Goal: Task Accomplishment & Management: Manage account settings

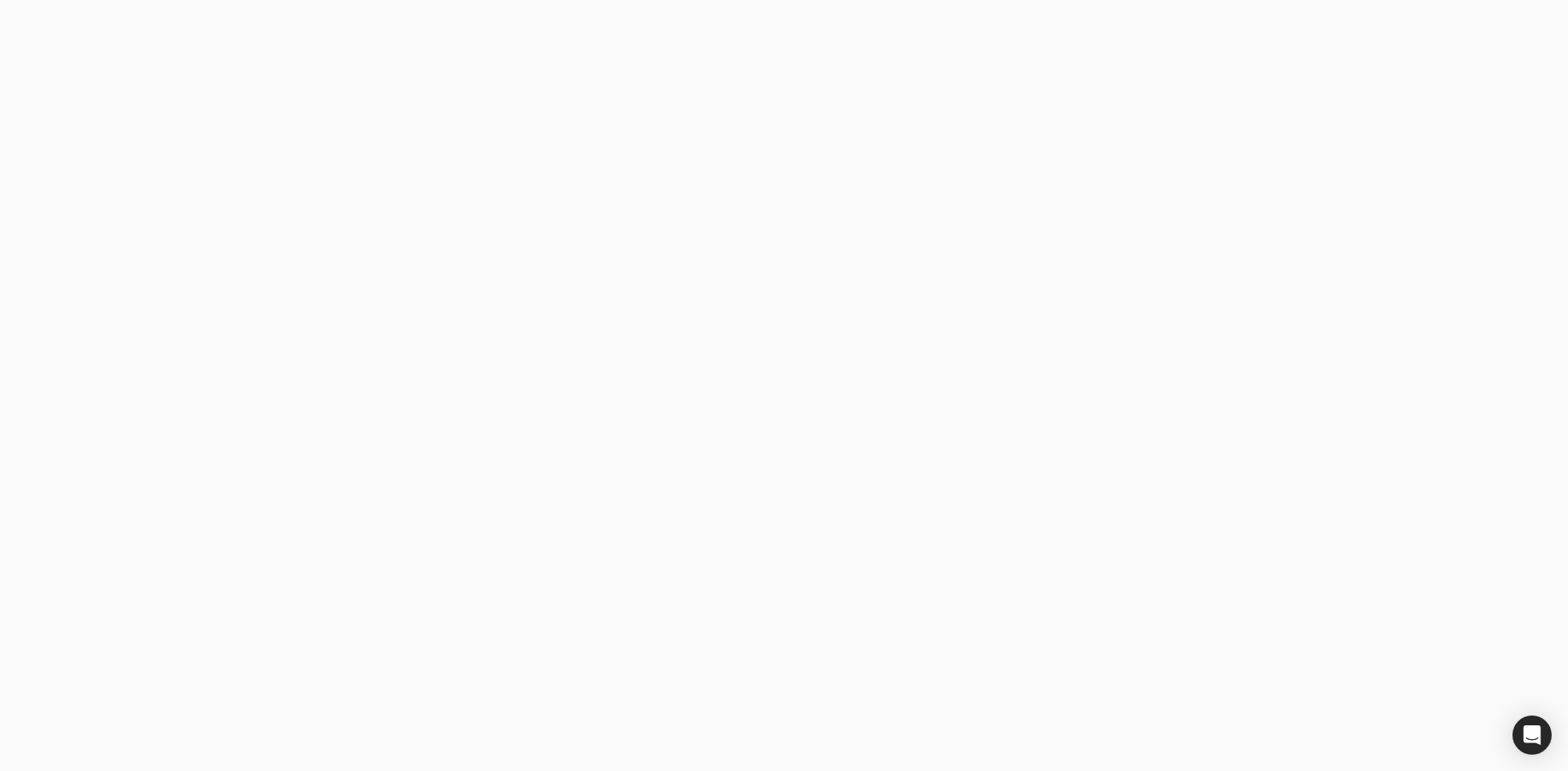
click at [426, 355] on email "Business email" at bounding box center [399, 349] width 294 height 40
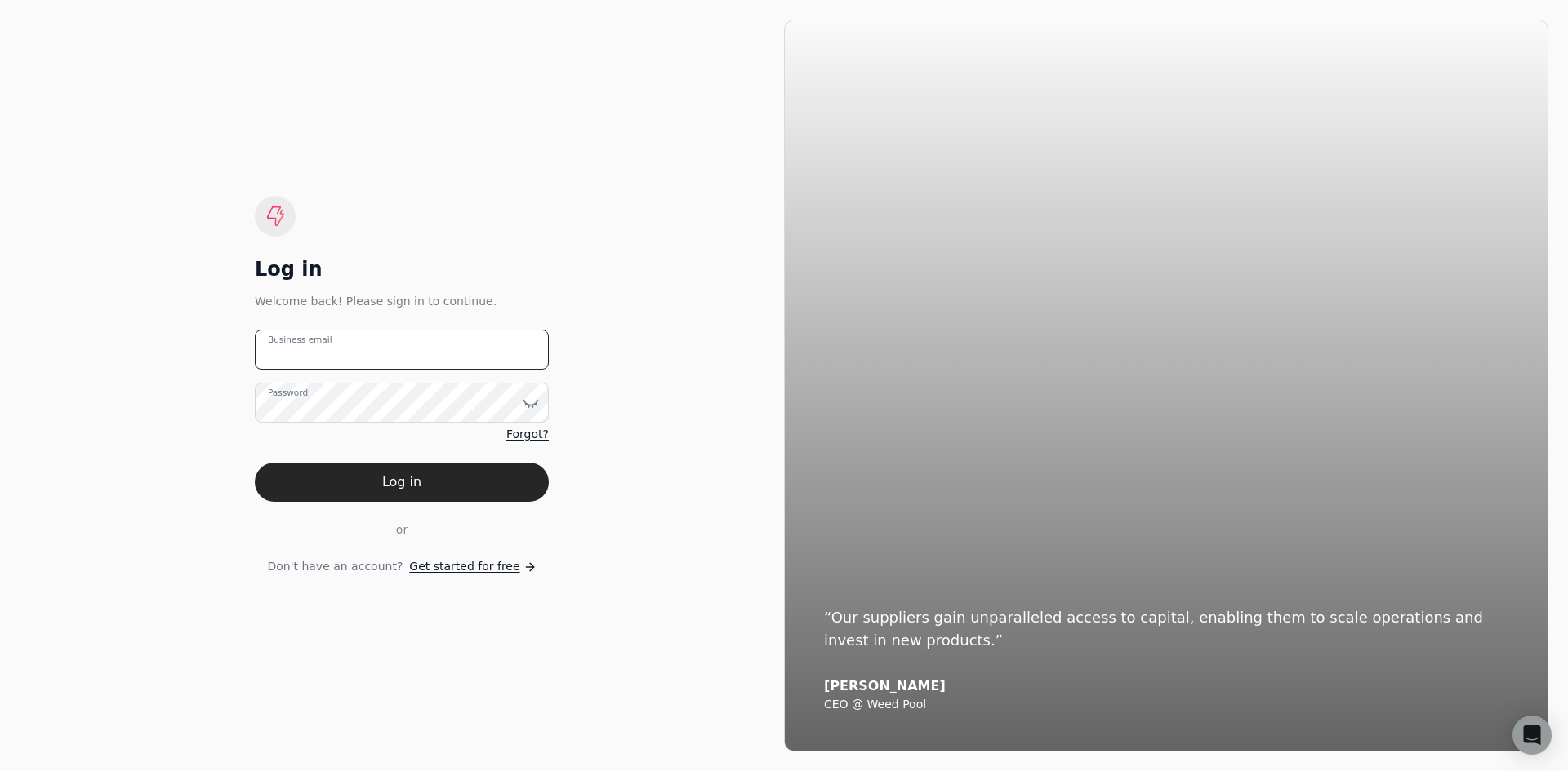
type email "[EMAIL_ADDRESS][DOMAIN_NAME]"
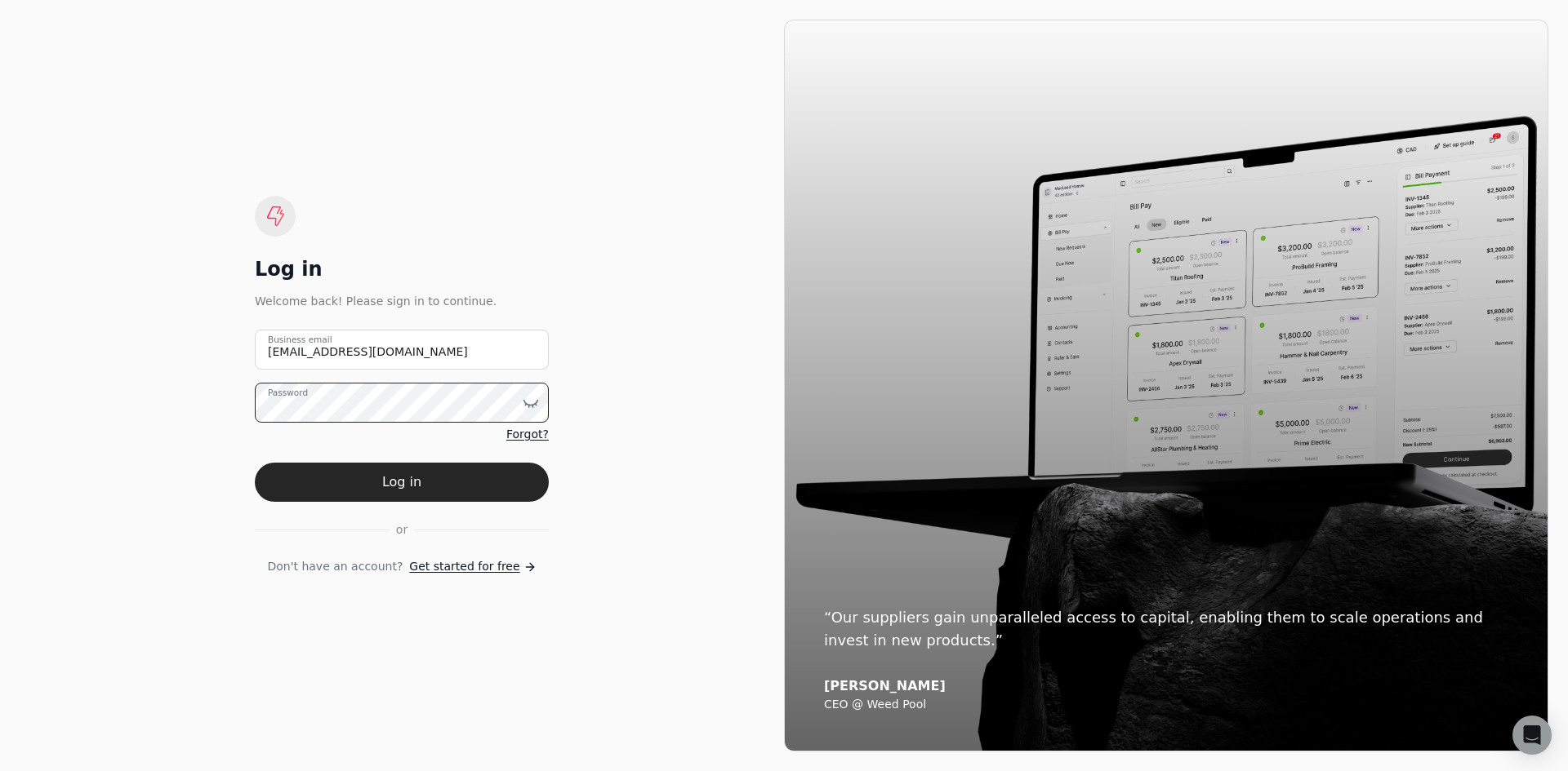
click at [254, 463] on button "Log in" at bounding box center [401, 482] width 294 height 39
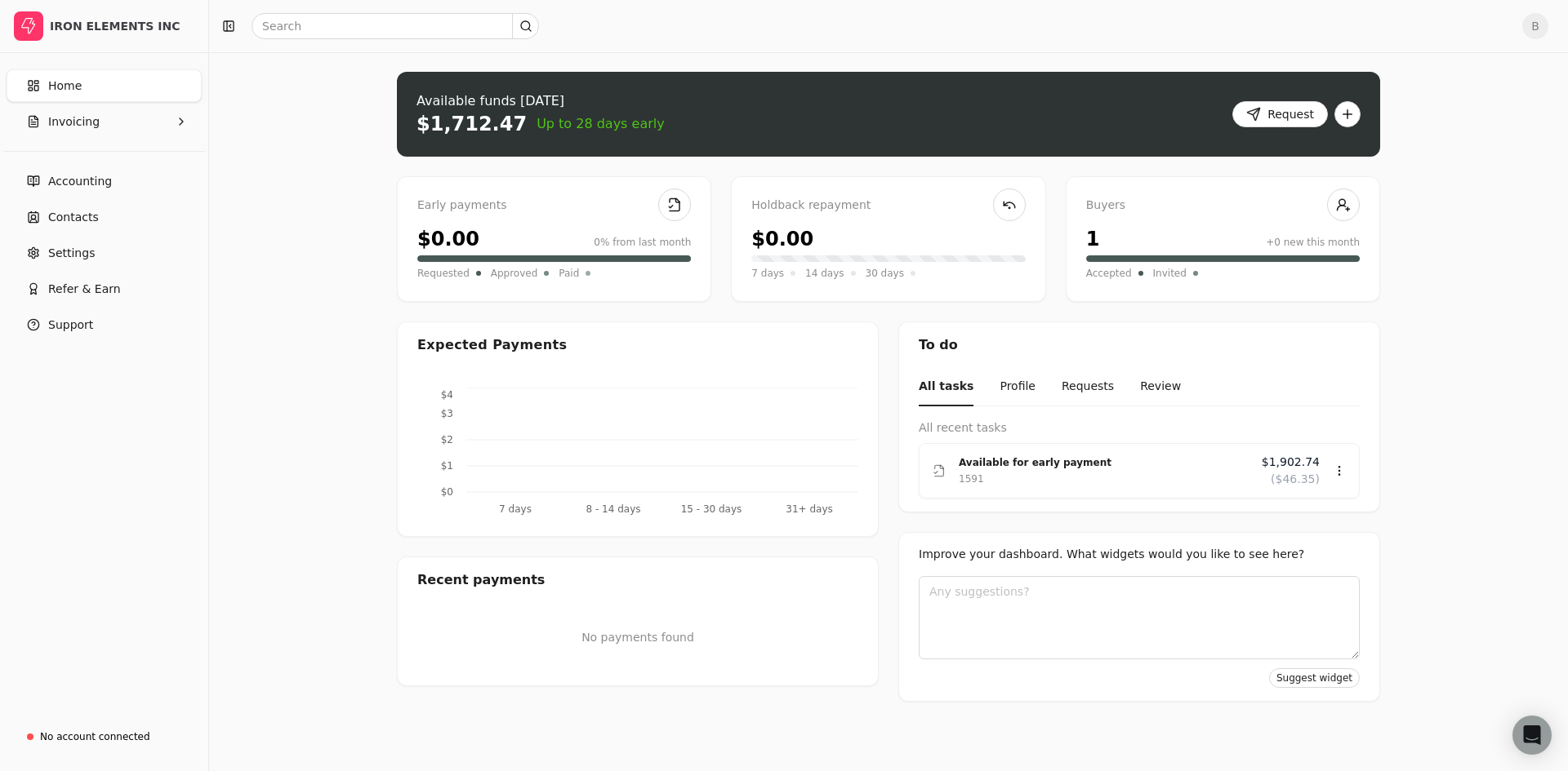
click at [1543, 36] on span "B" at bounding box center [1535, 25] width 26 height 26
click at [1466, 91] on span "Personal settings" at bounding box center [1447, 89] width 98 height 18
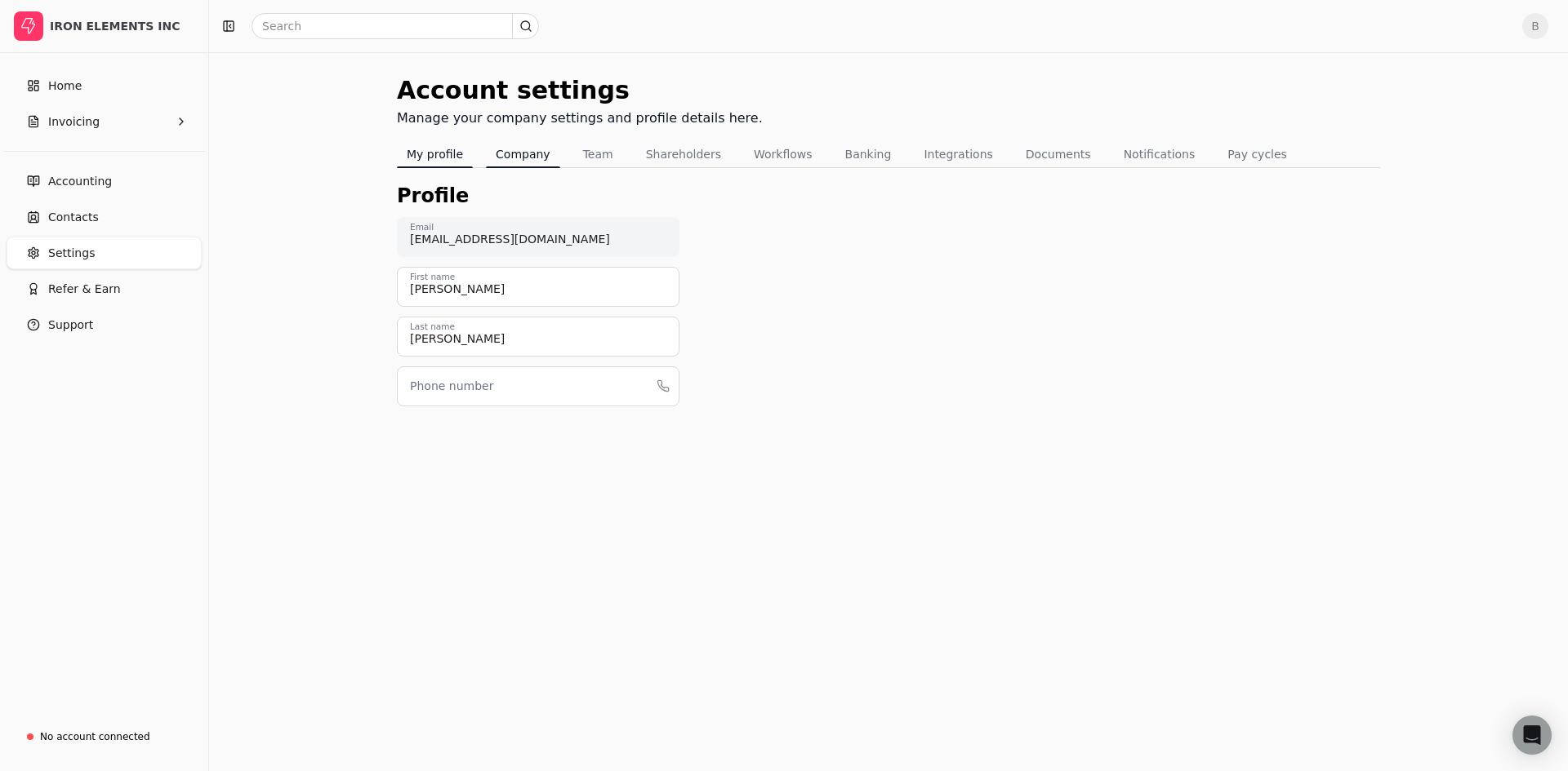
drag, startPoint x: 534, startPoint y: 178, endPoint x: 534, endPoint y: 165, distance: 13.0
click at [534, 176] on div "Account settings Manage your company settings and profile details here. My prof…" at bounding box center [888, 251] width 983 height 361
click at [550, 159] on button "Company" at bounding box center [523, 154] width 74 height 26
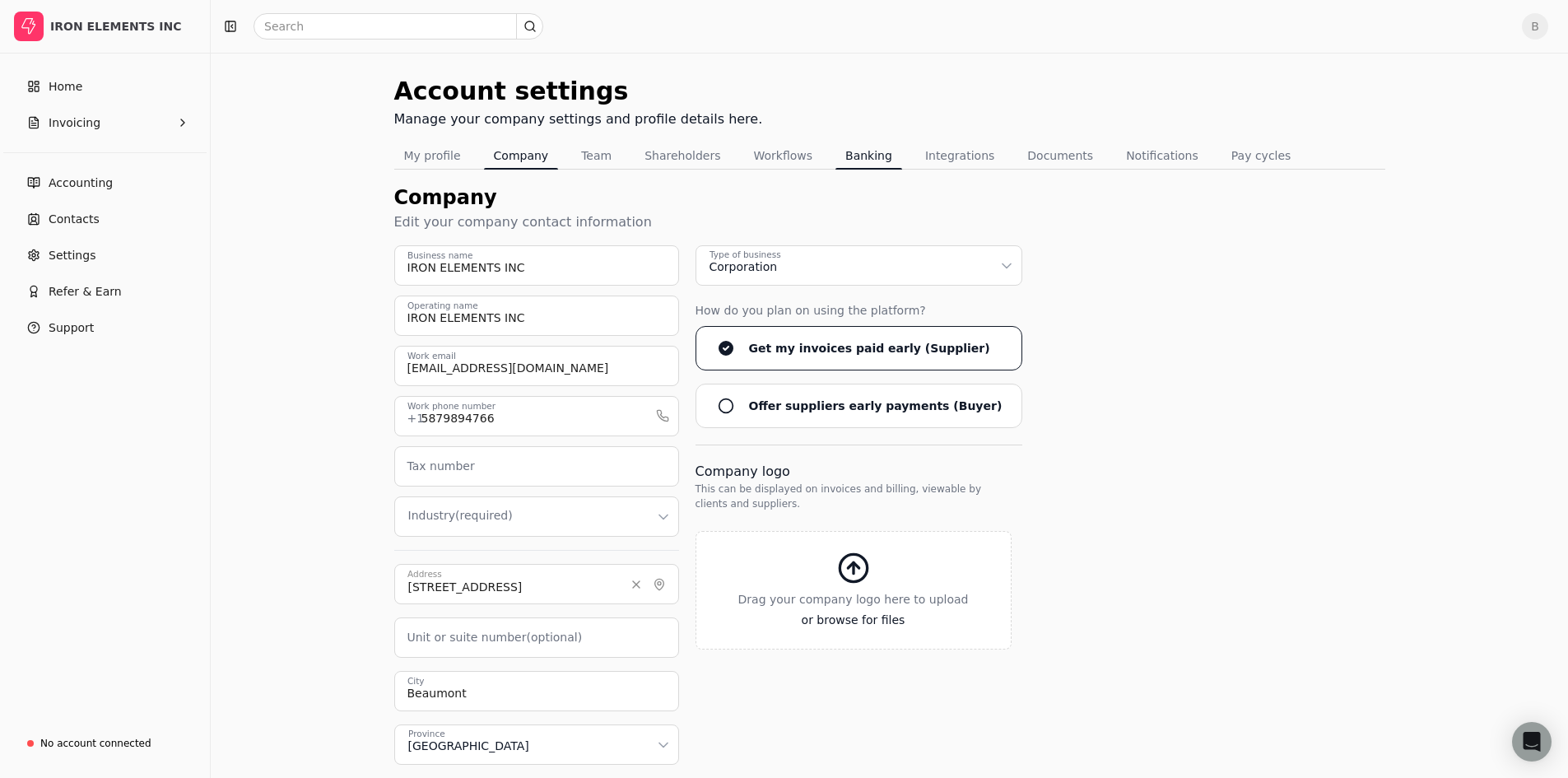
click at [851, 159] on button "Banking" at bounding box center [869, 155] width 67 height 27
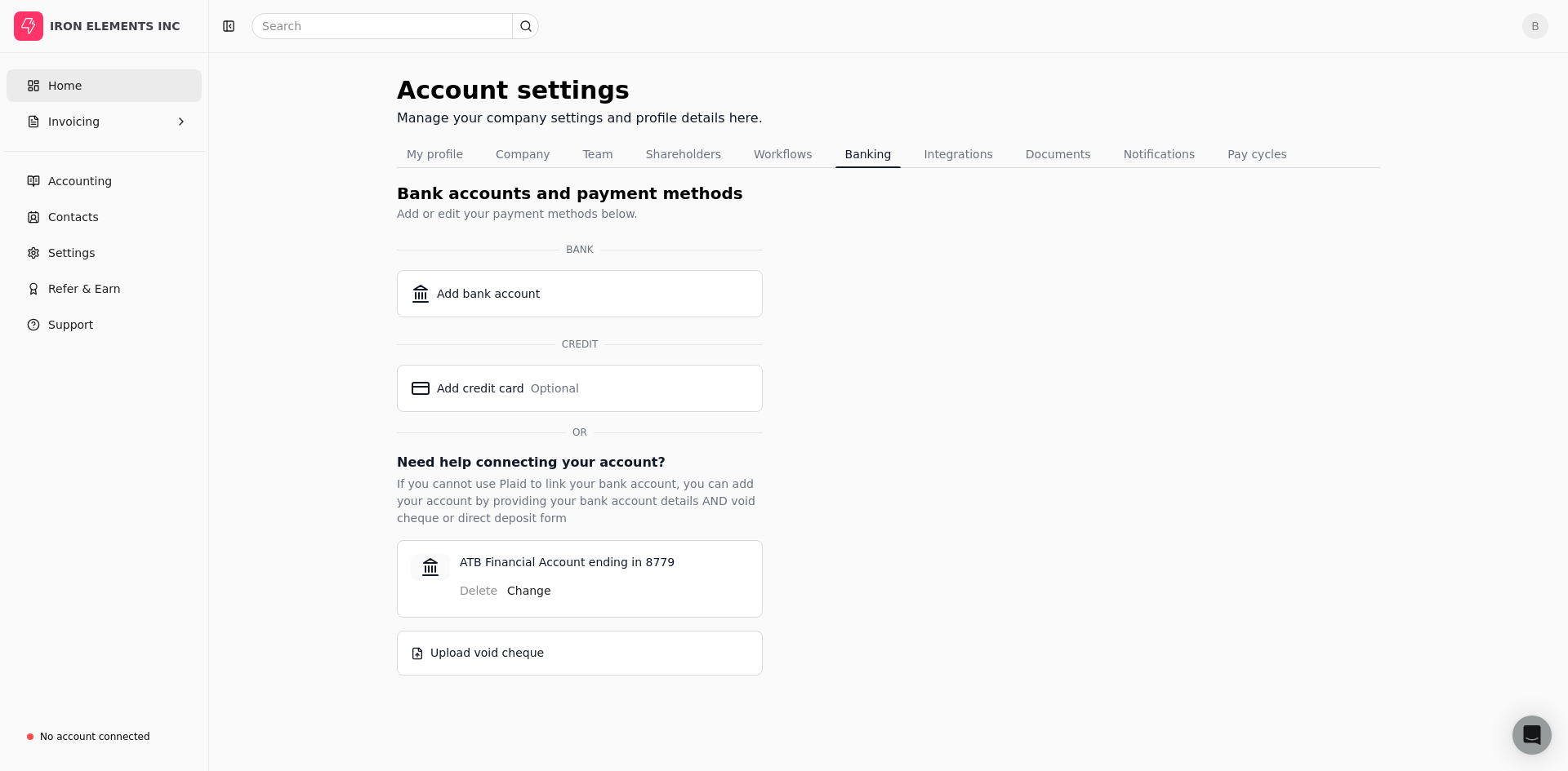
click at [104, 91] on link "Home" at bounding box center [104, 85] width 195 height 32
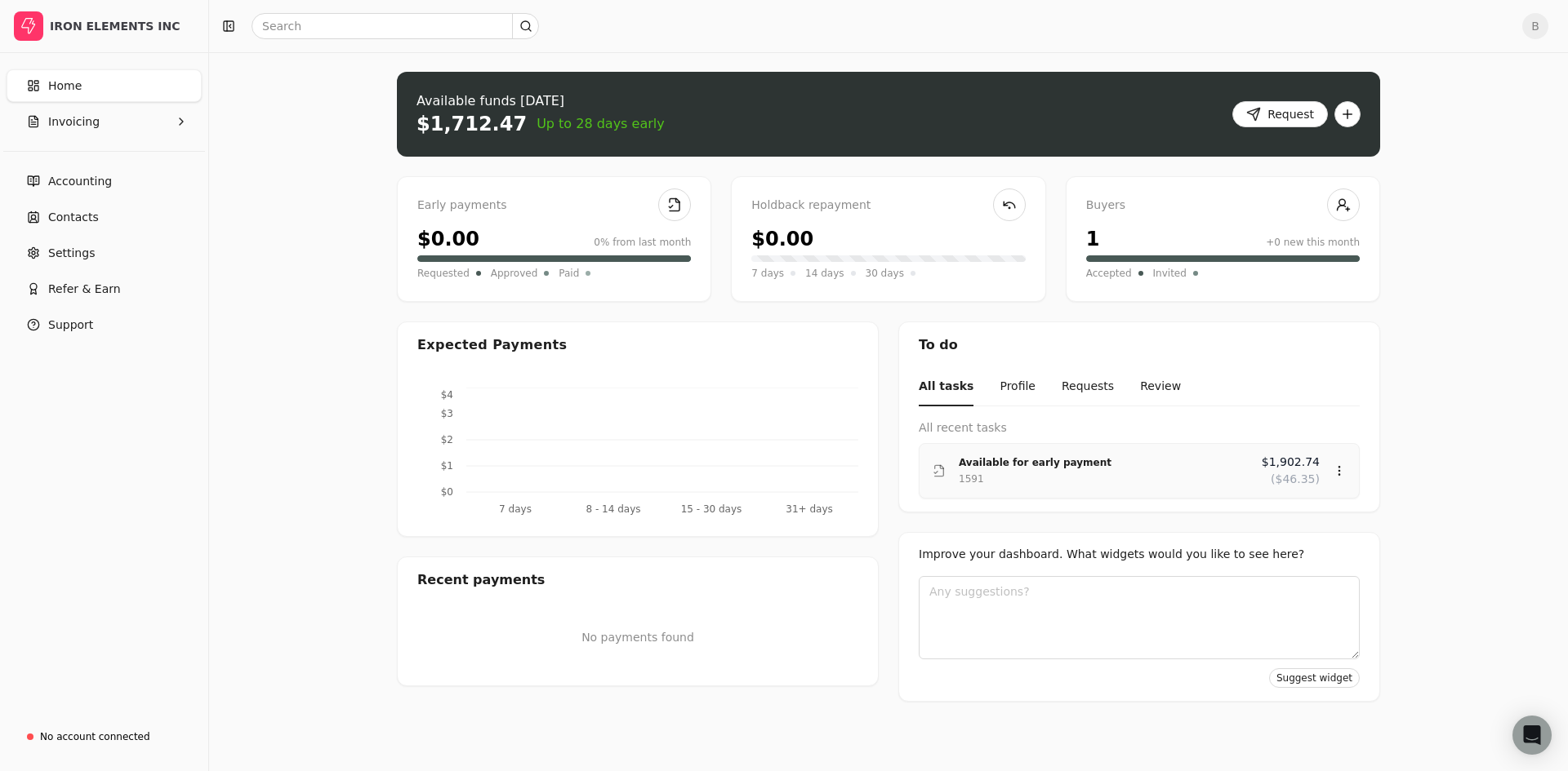
click at [1052, 476] on div "1591" at bounding box center [1103, 478] width 290 height 17
click at [1269, 508] on div "Review" at bounding box center [1308, 519] width 98 height 27
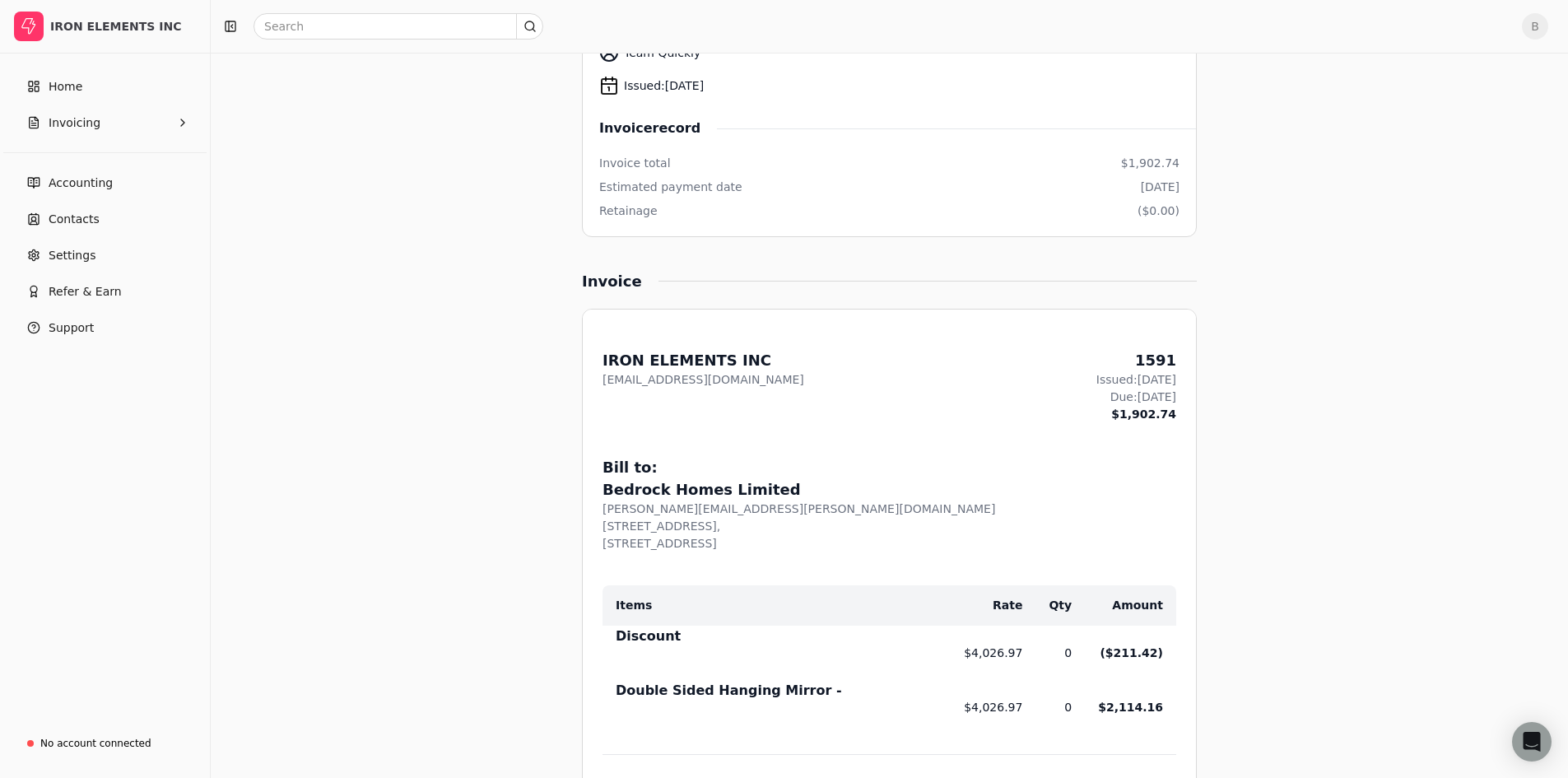
scroll to position [87, 0]
